Goal: Task Accomplishment & Management: Manage account settings

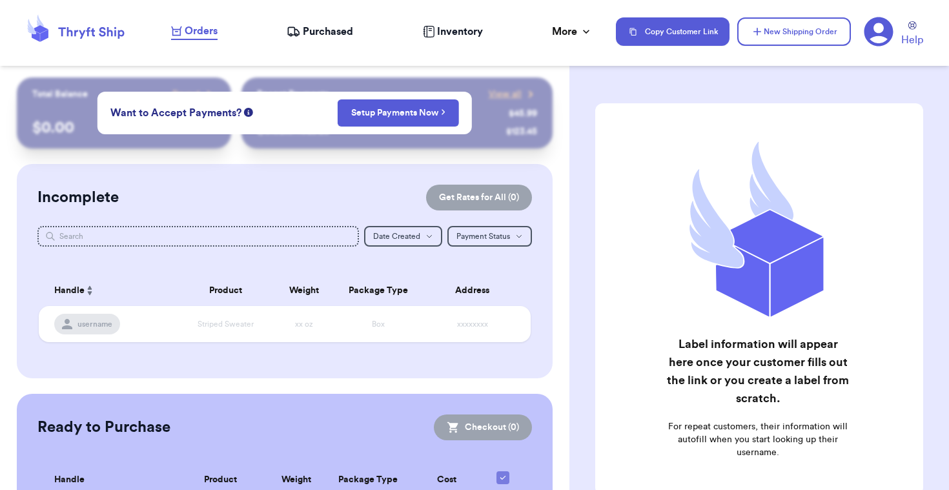
click at [252, 178] on div "Incomplete Get Rates for All ( 0 ) Get Rates for All ( 0 ) Date Created Date Cr…" at bounding box center [284, 271] width 535 height 214
click at [180, 43] on nav "Orders Purchased Inventory More Stats Completed Orders Payments Payouts Copy Cu…" at bounding box center [553, 31] width 790 height 43
click at [204, 26] on span "Orders" at bounding box center [201, 30] width 33 height 15
click at [331, 21] on nav "Orders Purchased Inventory More Stats Completed Orders Payments Payouts Copy Cu…" at bounding box center [553, 31] width 790 height 43
click at [328, 30] on span "Purchased" at bounding box center [328, 31] width 50 height 15
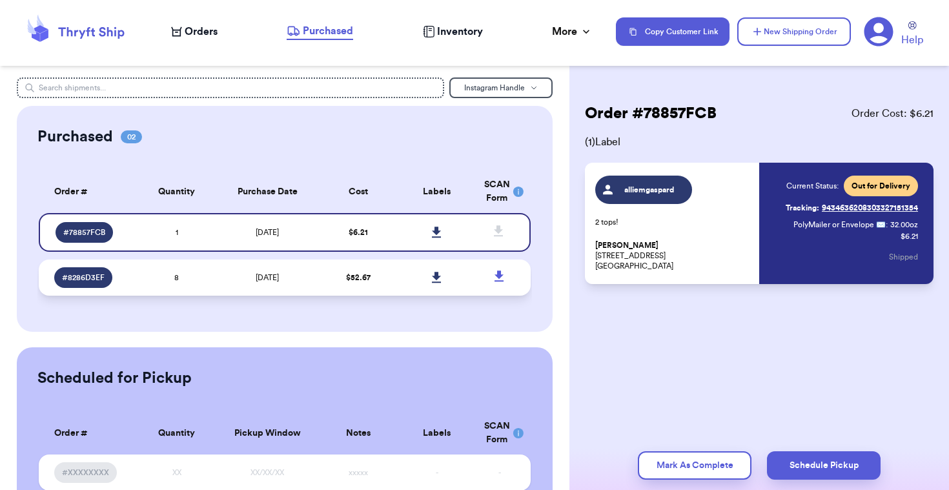
click at [332, 283] on td "$ 52.67" at bounding box center [358, 277] width 79 height 36
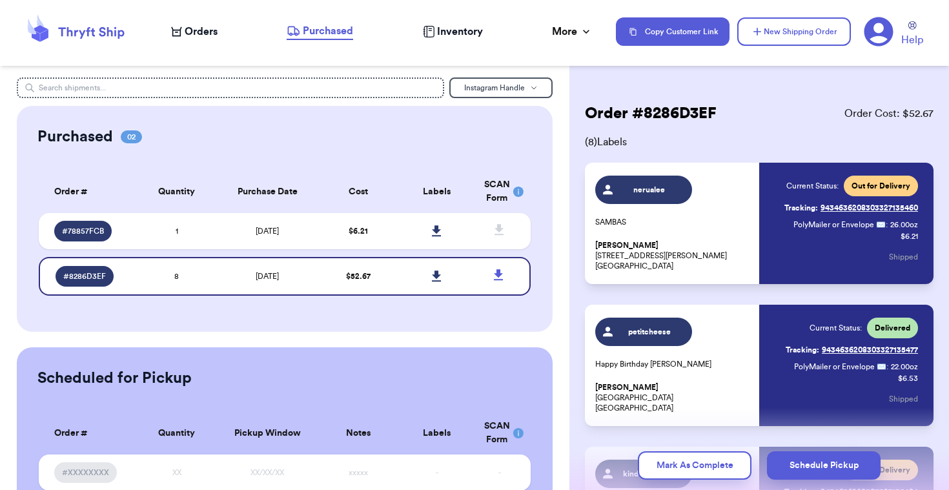
click at [214, 27] on span "Orders" at bounding box center [201, 31] width 33 height 15
